Goal: Information Seeking & Learning: Find specific fact

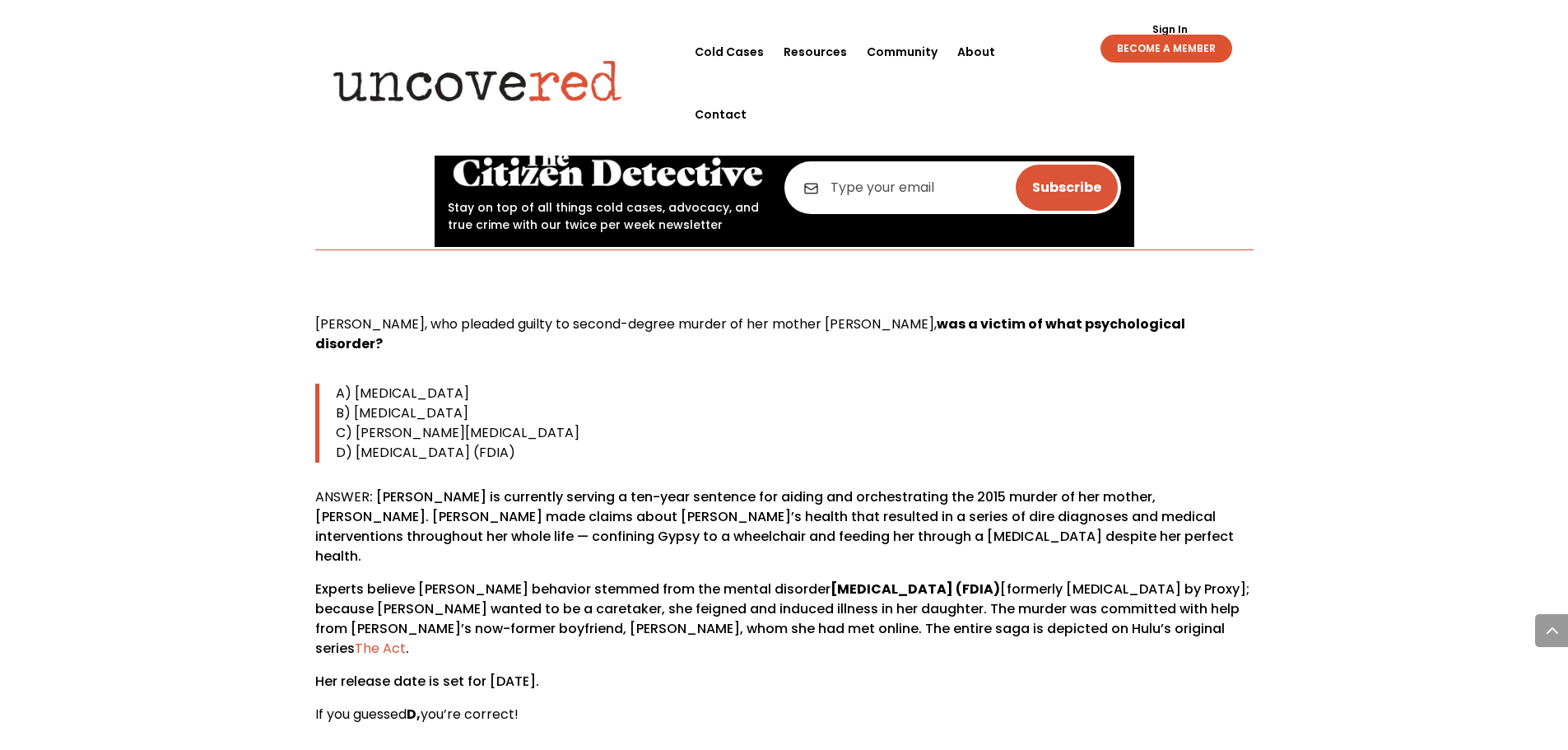
scroll to position [823, 0]
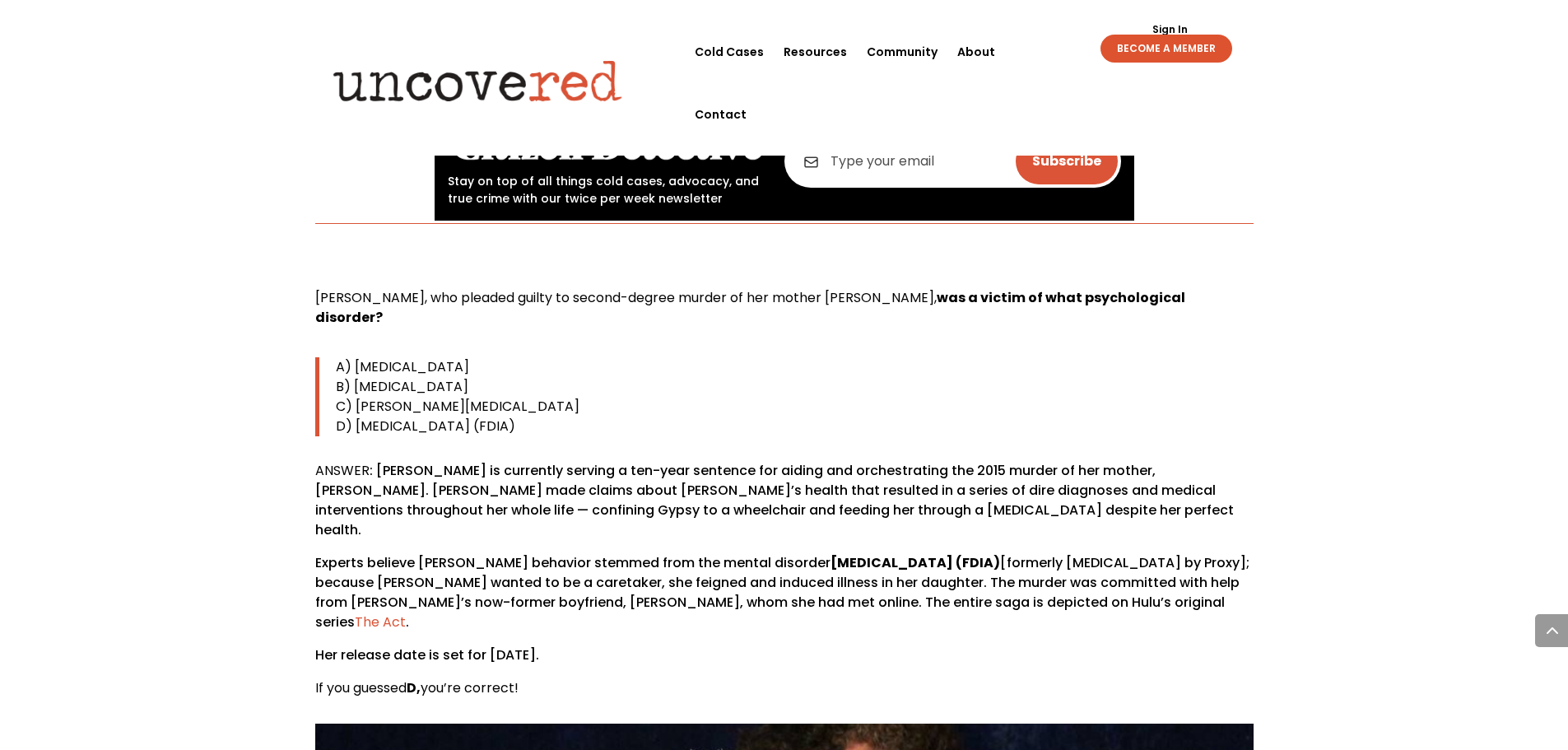
drag, startPoint x: 316, startPoint y: 298, endPoint x: 693, endPoint y: 406, distance: 392.2
click at [693, 406] on div "[PERSON_NAME], who pleaded guilty to second-degree murder of her mother [PERSON…" at bounding box center [784, 493] width 938 height 410
copy div "[PERSON_NAME], who pleaded guilty to second-degree murder of her mother [PERSON…"
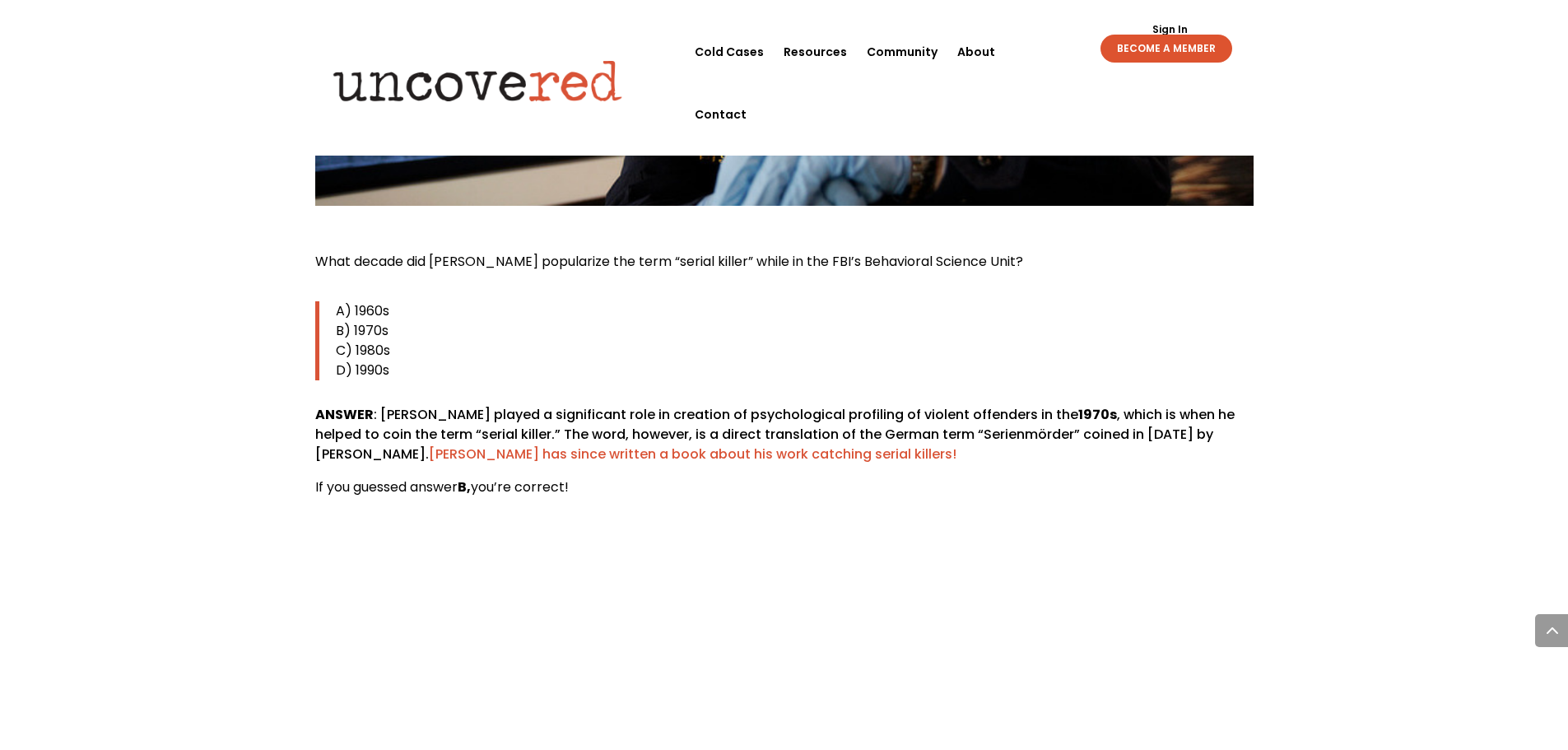
scroll to position [3868, 0]
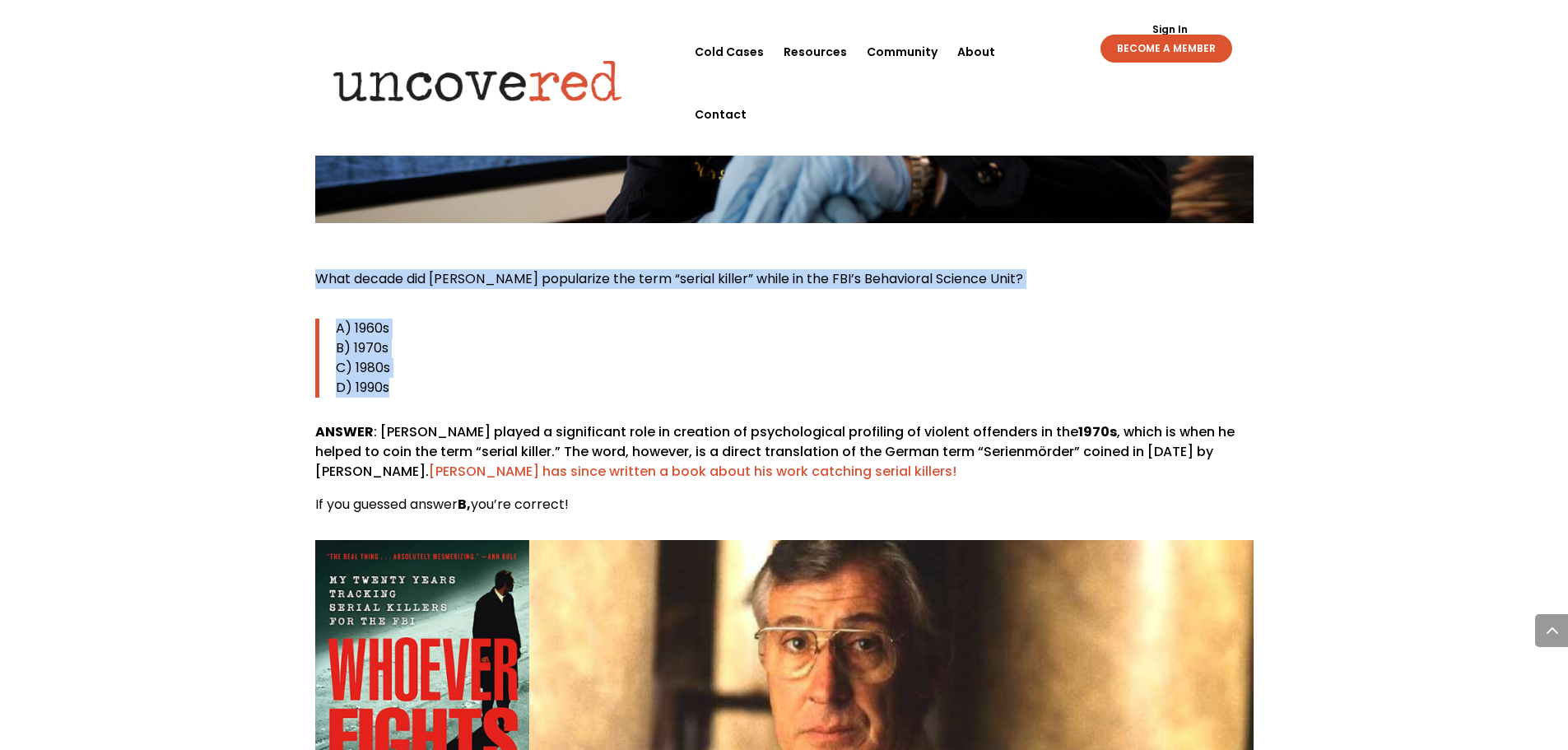
drag, startPoint x: 314, startPoint y: 194, endPoint x: 421, endPoint y: 306, distance: 154.9
click at [421, 306] on div "What decade did [PERSON_NAME] popularize the term “serial killer” while in the …" at bounding box center [784, 392] width 938 height 245
copy div "What decade did [PERSON_NAME] popularize the term “serial killer” while in the …"
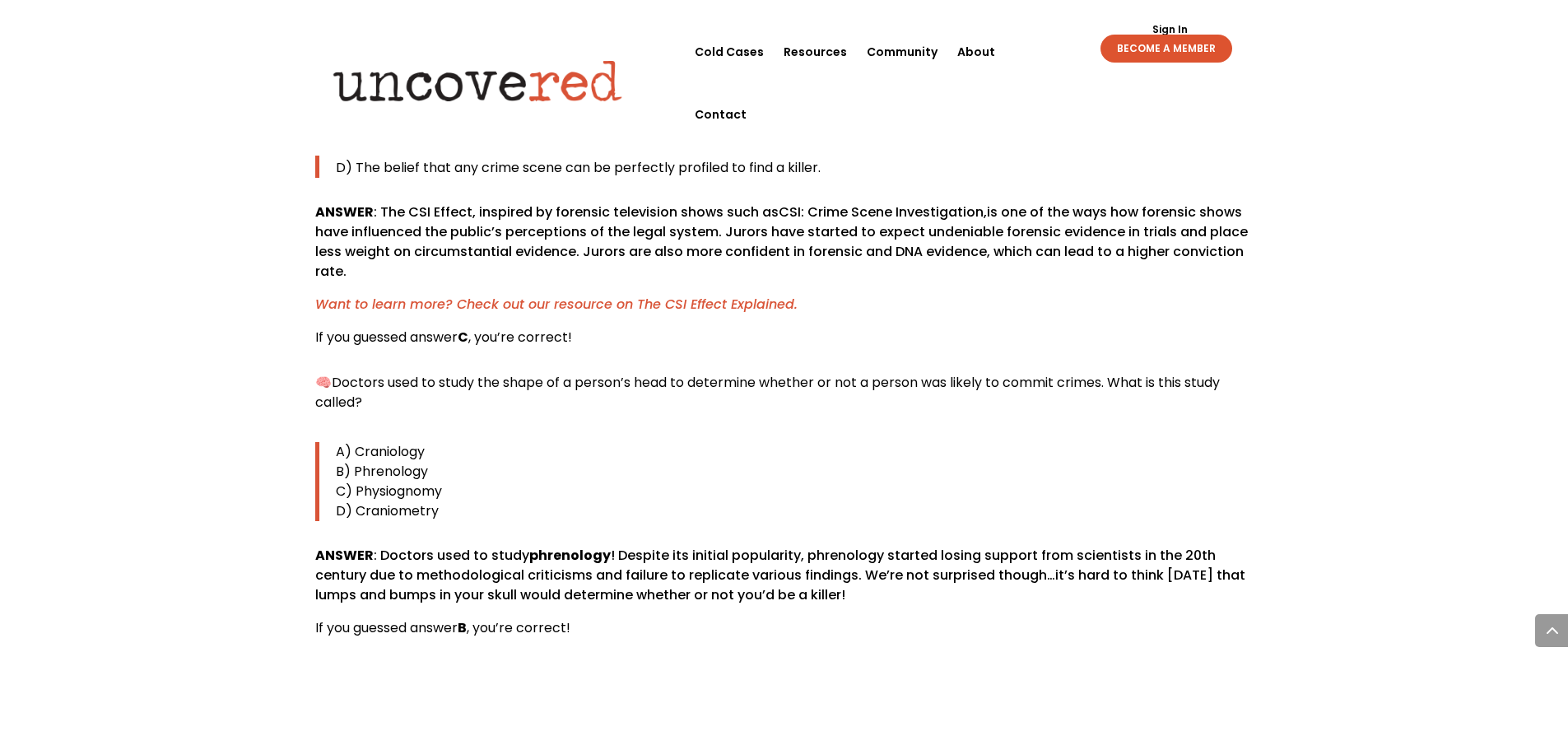
scroll to position [6171, 0]
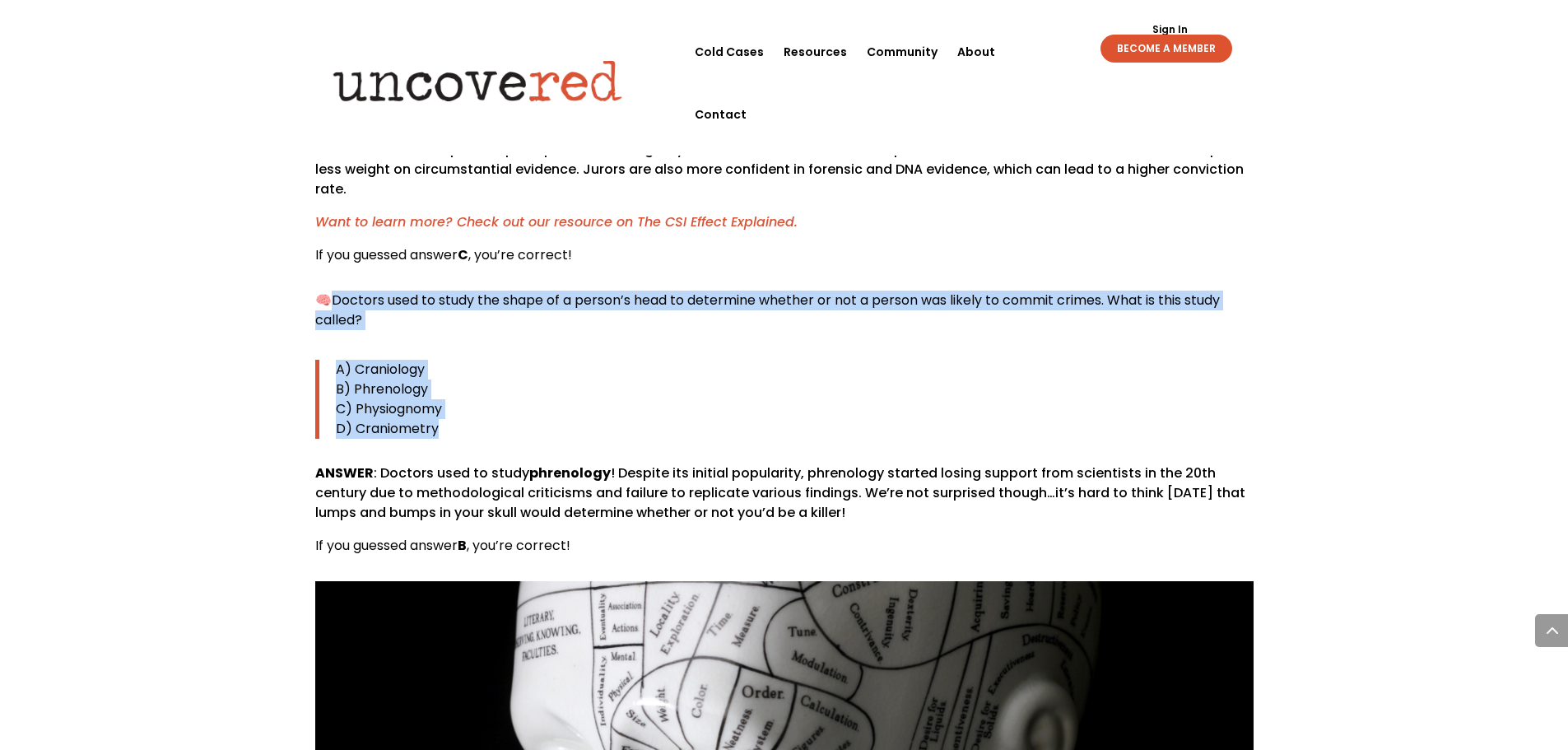
drag, startPoint x: 337, startPoint y: 220, endPoint x: 472, endPoint y: 347, distance: 185.3
click at [472, 347] on div "🧠 Doctors used to study the shape of a person’s head to determine whether or no…" at bounding box center [784, 423] width 938 height 265
copy div "Doctors used to study the shape of a person’s head to determine whether or not …"
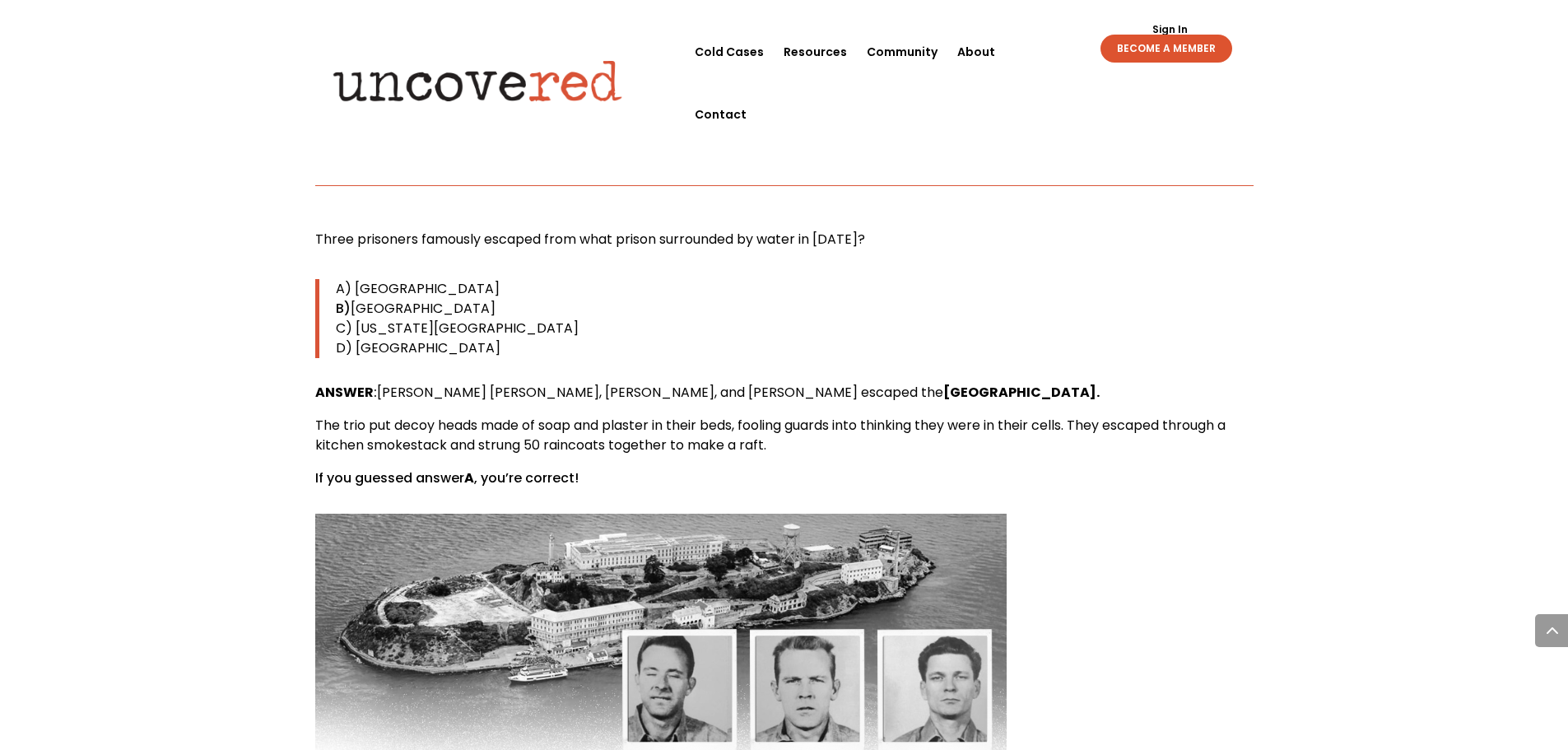
scroll to position [11520, 0]
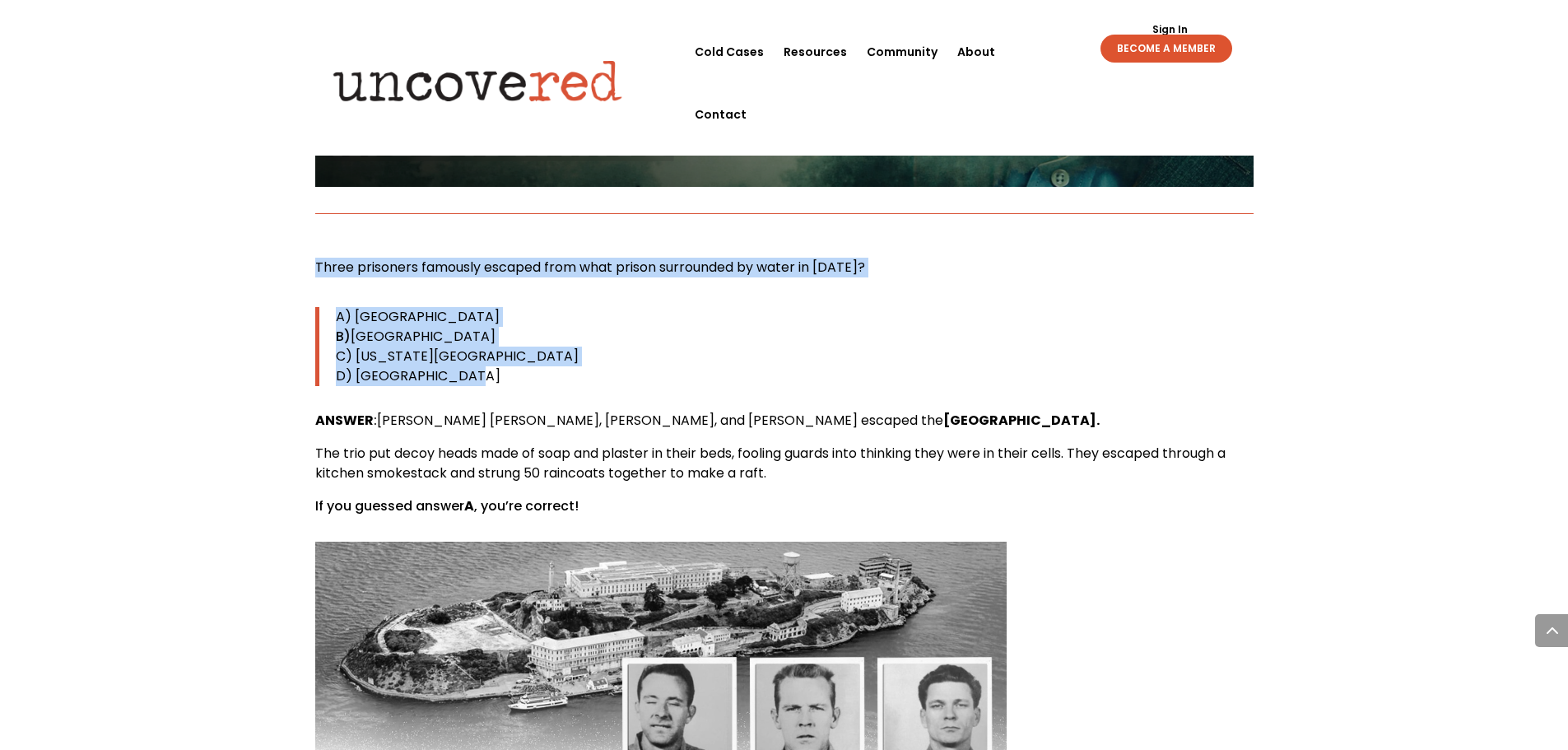
drag, startPoint x: 311, startPoint y: 148, endPoint x: 568, endPoint y: 266, distance: 282.8
copy div "Three prisoners famously escaped from what prison surrounded by water in [DATE]…"
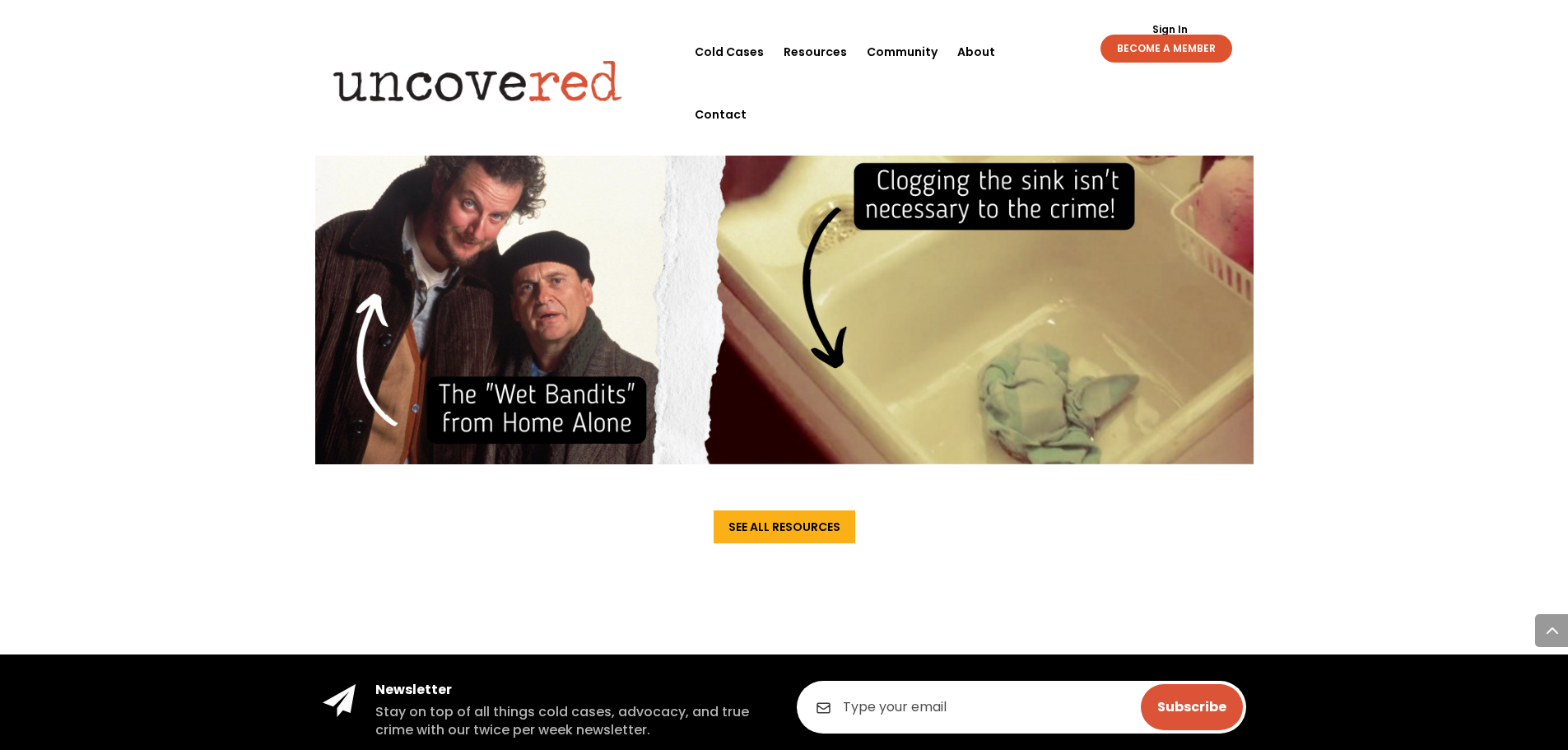
scroll to position [12590, 0]
